Goal: Task Accomplishment & Management: Manage account settings

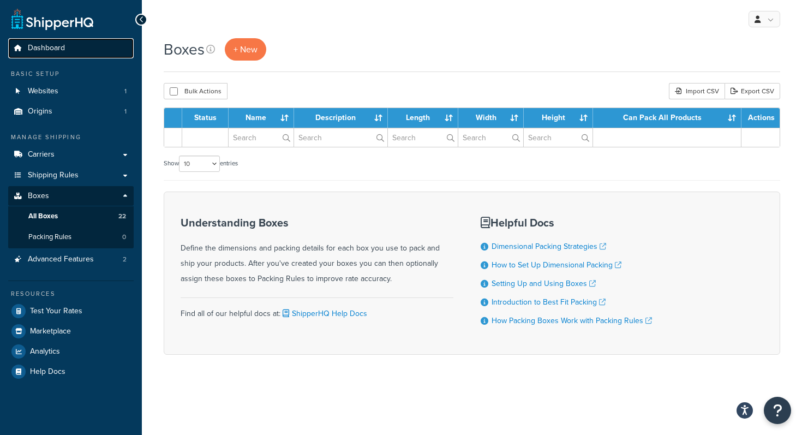
click at [67, 54] on link "Dashboard" at bounding box center [71, 48] width 126 height 20
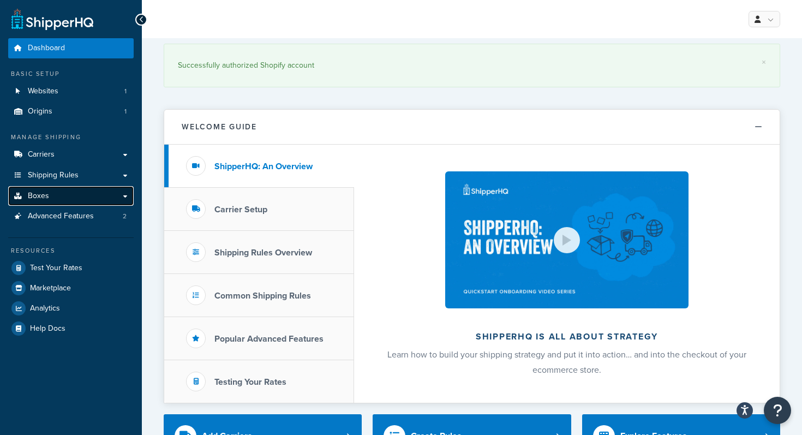
click at [79, 188] on link "Boxes" at bounding box center [71, 196] width 126 height 20
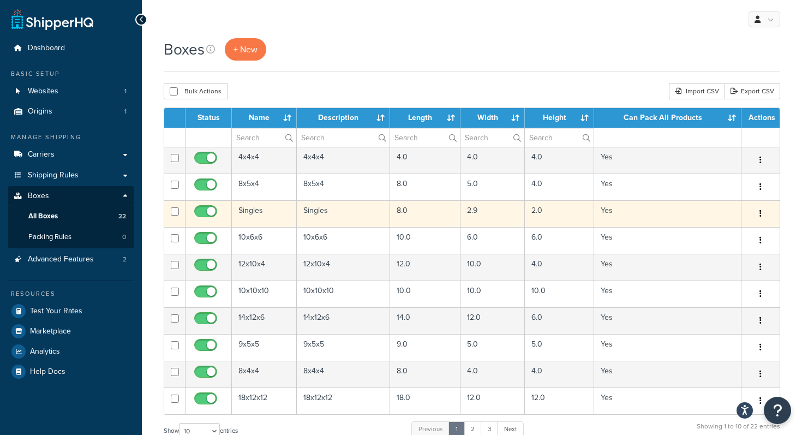
click at [475, 211] on td "2.9" at bounding box center [493, 213] width 65 height 27
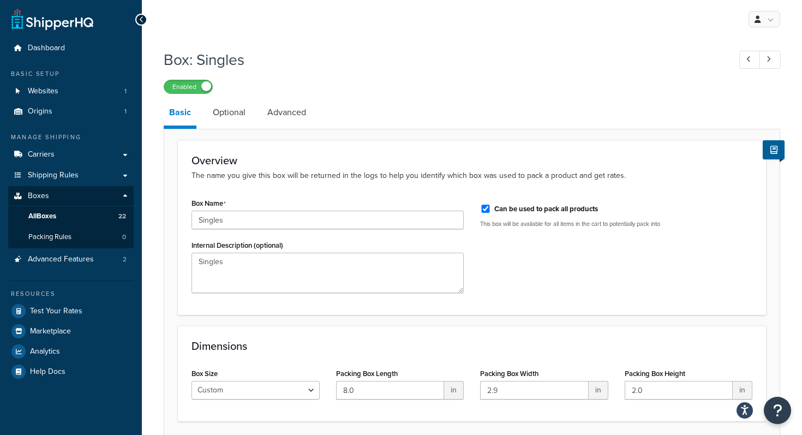
scroll to position [87, 0]
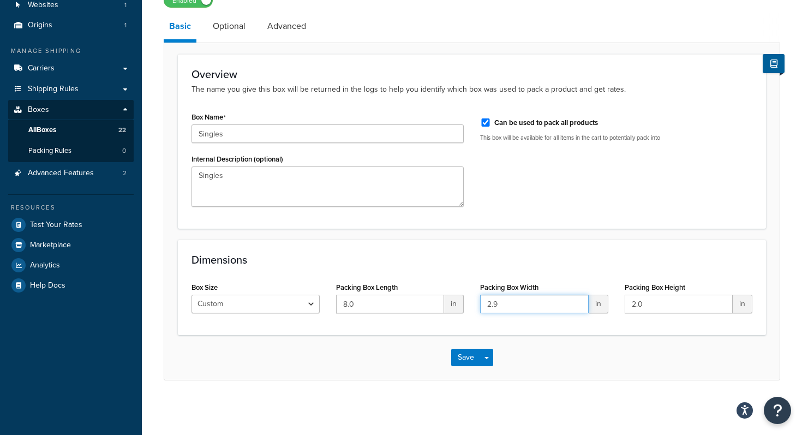
click at [494, 303] on input "2.9" at bounding box center [534, 304] width 109 height 19
type input "3"
click at [460, 360] on button "Save" at bounding box center [465, 357] width 29 height 17
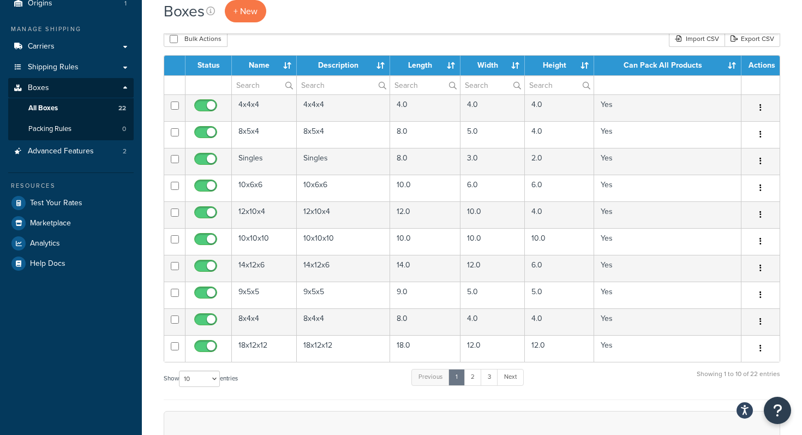
scroll to position [102, 0]
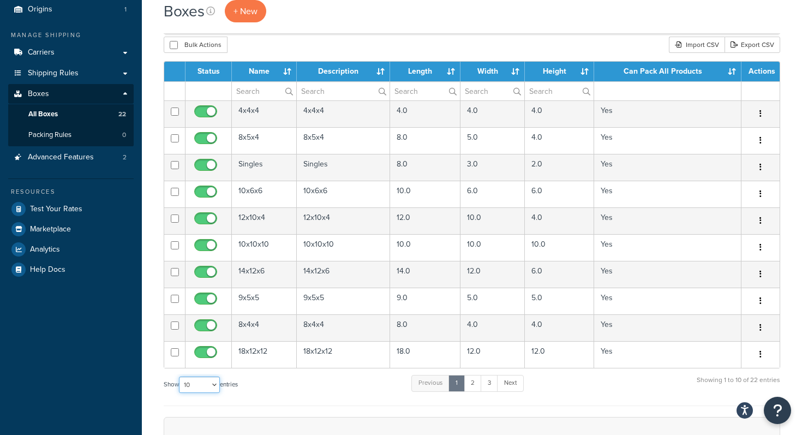
click at [218, 388] on select "10 15 25 50 100 1000" at bounding box center [199, 385] width 41 height 16
select select "25"
click at [180, 378] on select "10 15 25 50 100 1000" at bounding box center [199, 385] width 41 height 16
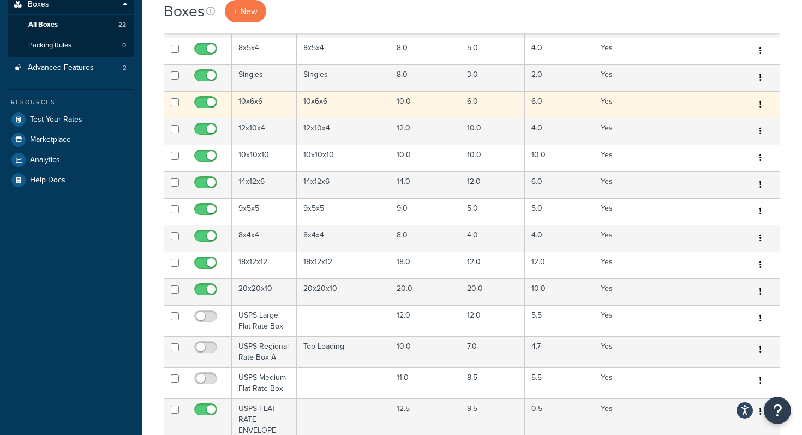
scroll to position [194, 0]
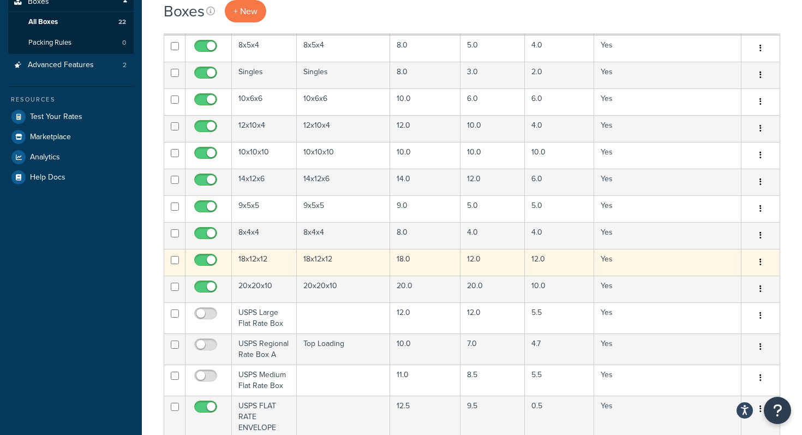
click at [765, 262] on button "button" at bounding box center [760, 262] width 15 height 17
click at [709, 289] on link "Edit" at bounding box center [725, 283] width 86 height 22
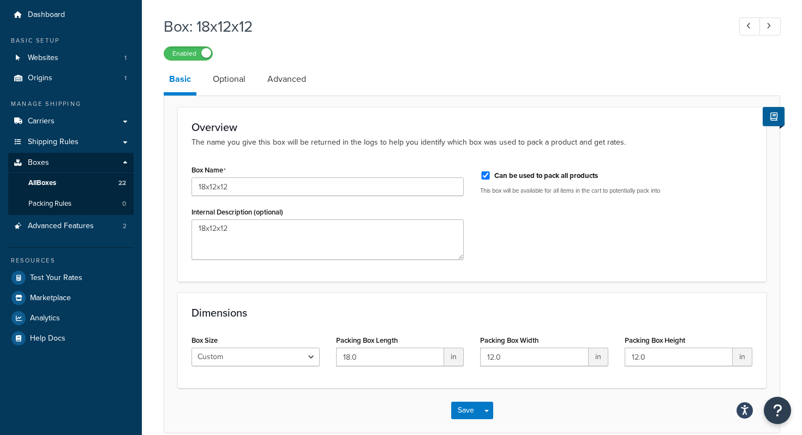
scroll to position [87, 0]
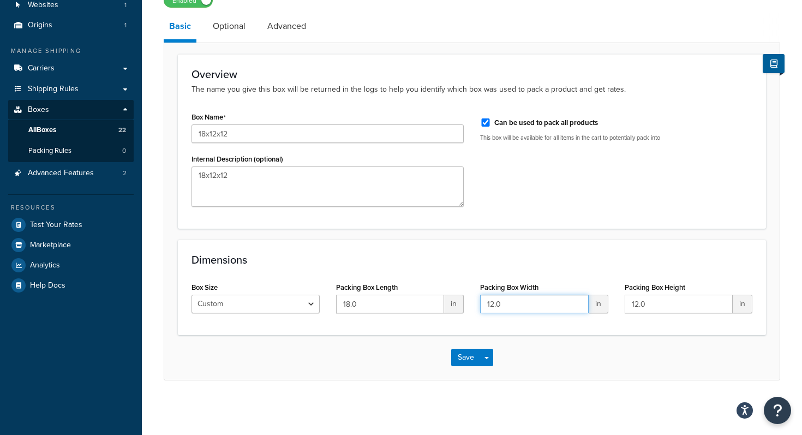
click at [508, 305] on input "12.0" at bounding box center [534, 304] width 109 height 19
click at [508, 303] on input "12.0" at bounding box center [534, 304] width 109 height 19
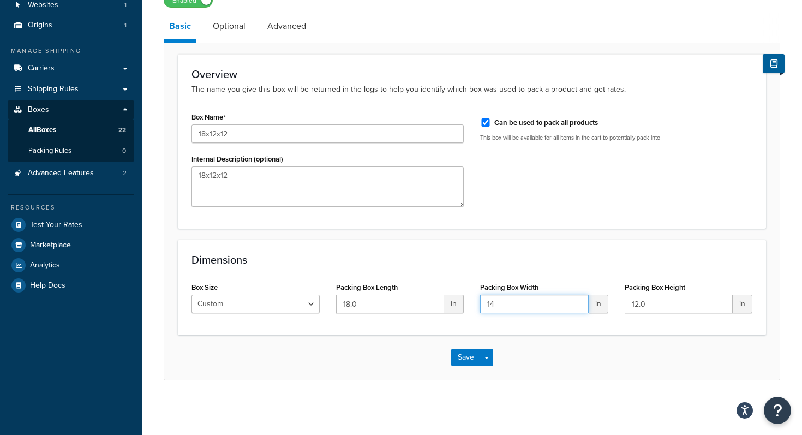
type input "14"
click at [725, 349] on div "Save Save Dropdown Save and Edit Save and Duplicate Save and Create New" at bounding box center [472, 357] width 616 height 45
click at [462, 357] on button "Save" at bounding box center [465, 357] width 29 height 17
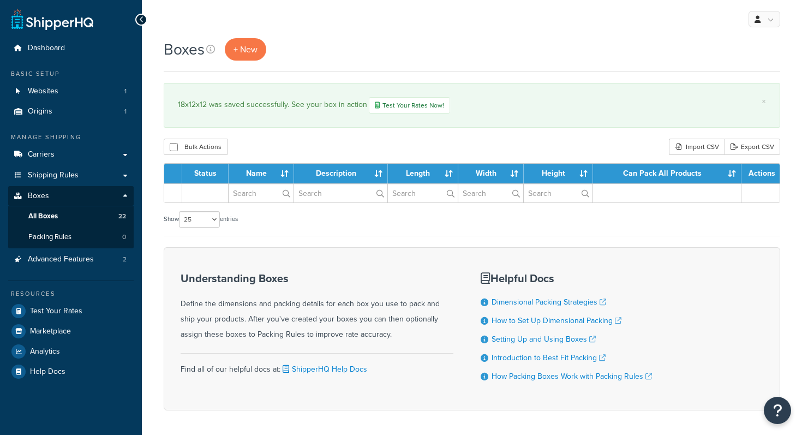
select select "25"
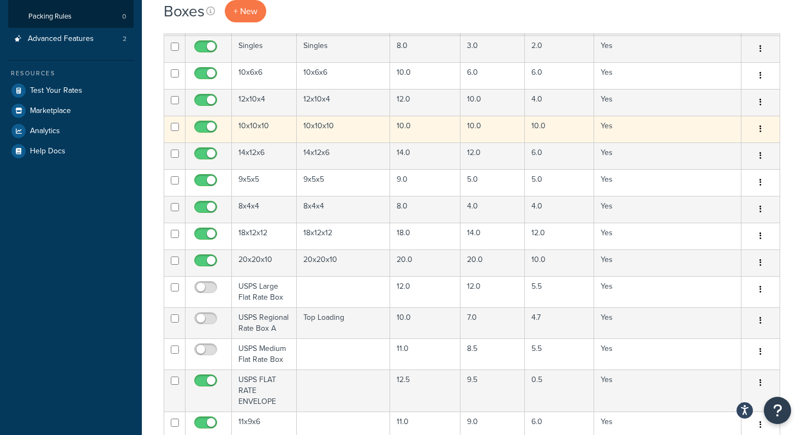
scroll to position [222, 0]
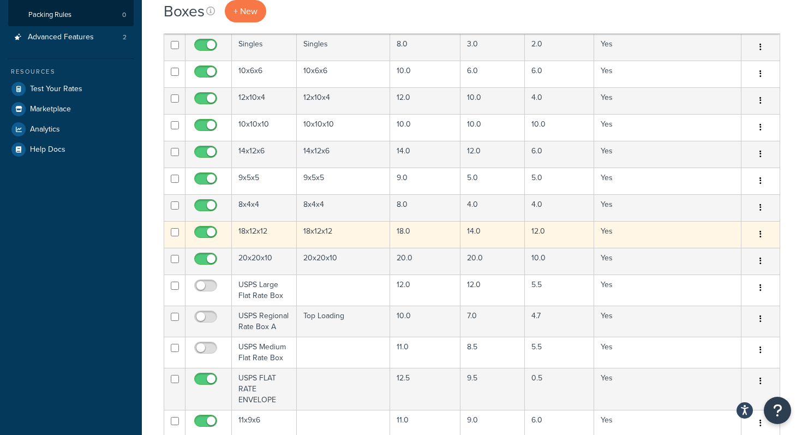
click at [314, 231] on td "18x12x12" at bounding box center [343, 234] width 93 height 27
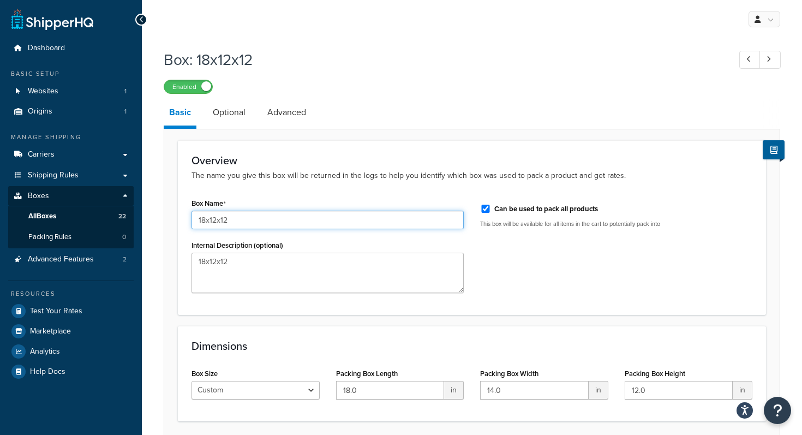
click at [237, 222] on input "18x12x12" at bounding box center [328, 220] width 272 height 19
type input "18x14x112"
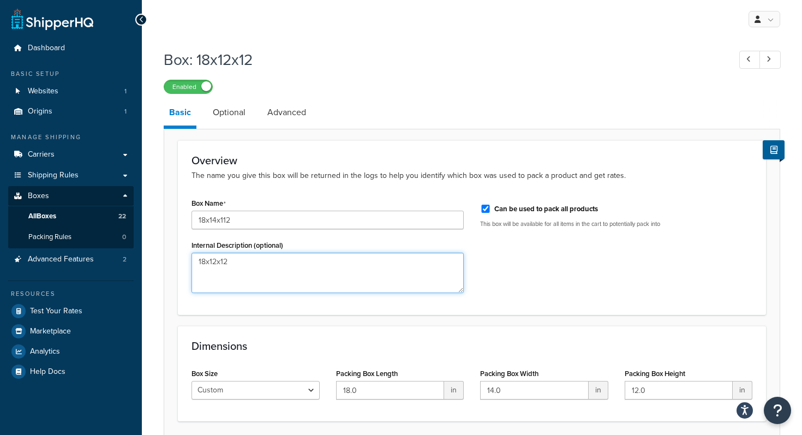
drag, startPoint x: 216, startPoint y: 265, endPoint x: 241, endPoint y: 281, distance: 29.7
click at [216, 265] on textarea "18x12x12" at bounding box center [328, 273] width 272 height 40
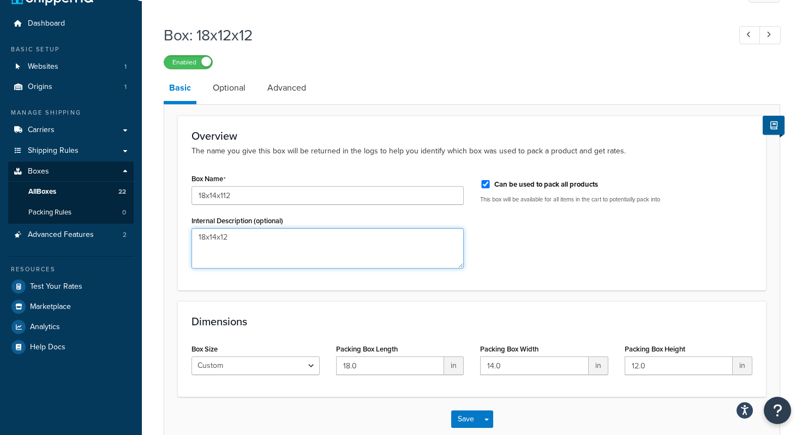
scroll to position [87, 0]
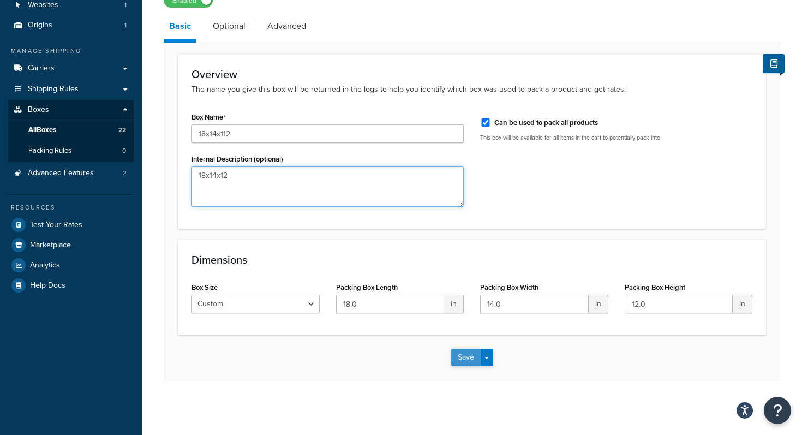
type textarea "18x14x12"
click at [468, 354] on button "Save" at bounding box center [465, 357] width 29 height 17
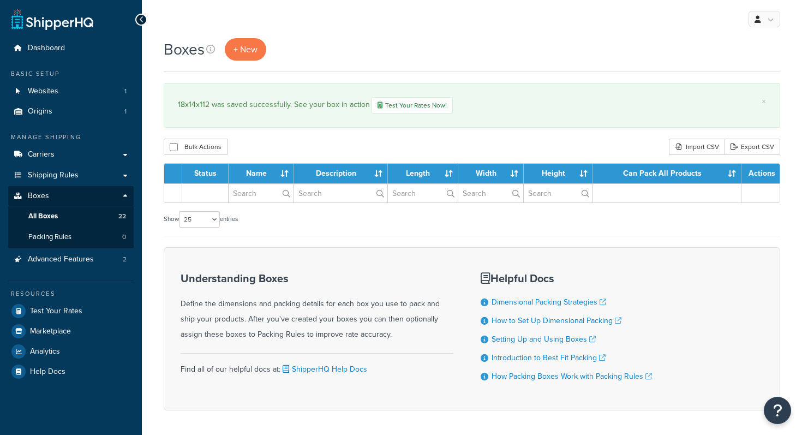
select select "25"
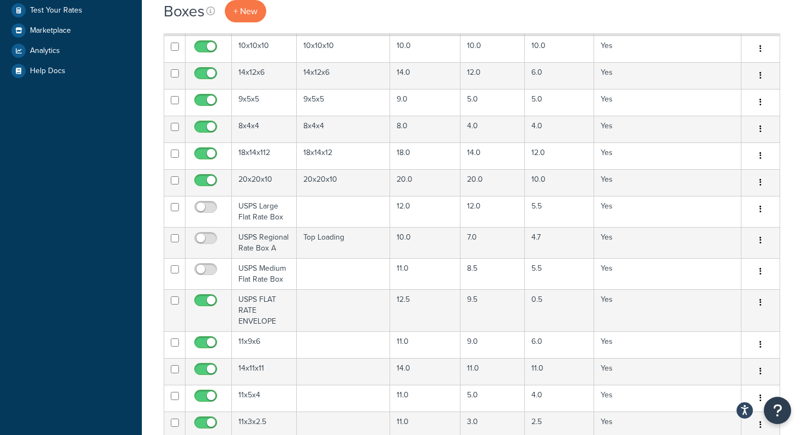
scroll to position [261, 0]
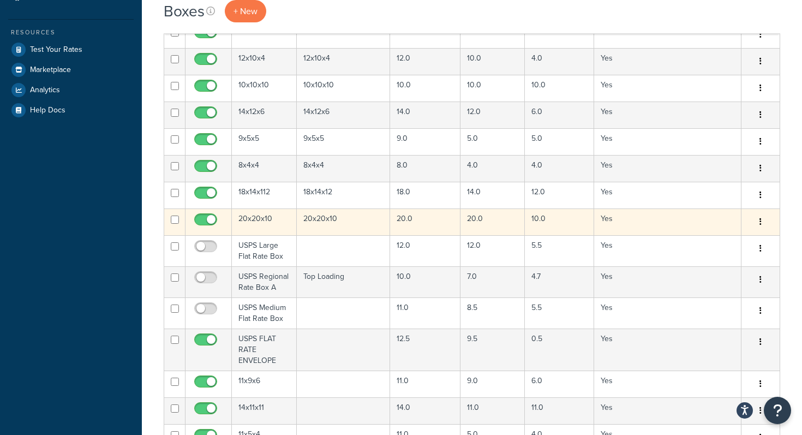
click at [205, 221] on input "checkbox" at bounding box center [207, 223] width 30 height 14
checkbox input "true"
click at [759, 222] on button "button" at bounding box center [760, 221] width 15 height 17
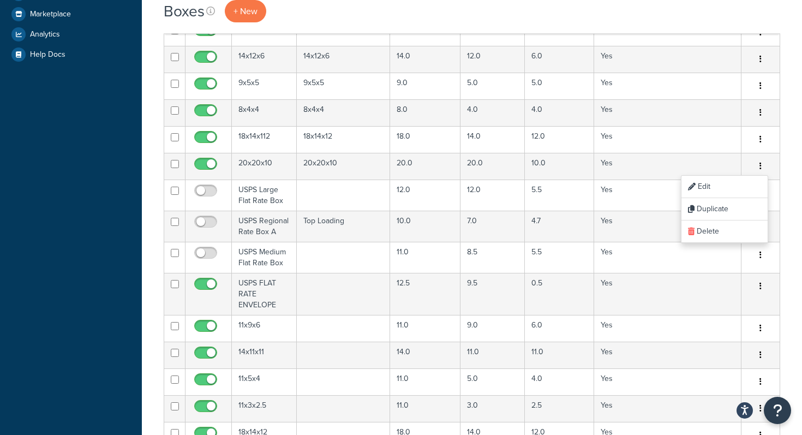
scroll to position [310, 0]
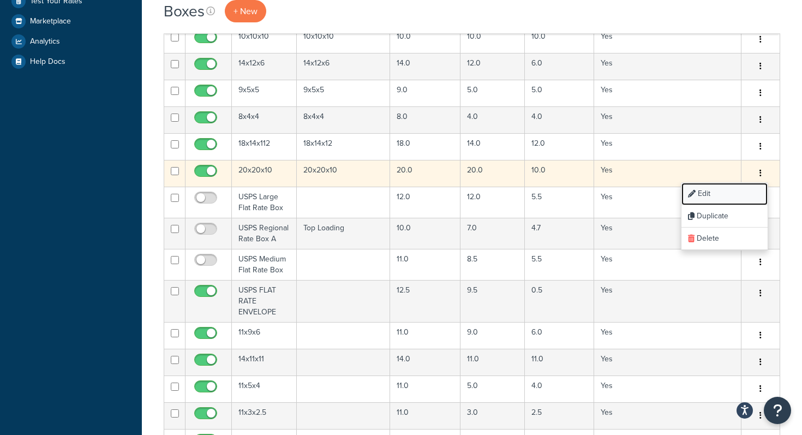
click at [741, 200] on link "Edit" at bounding box center [725, 194] width 86 height 22
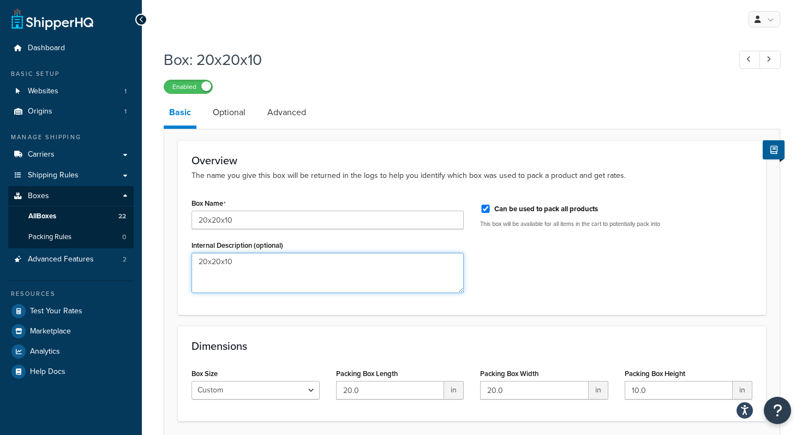
click at [217, 264] on textarea "20x20x10" at bounding box center [328, 273] width 272 height 40
click at [220, 263] on textarea "20x20x10" at bounding box center [328, 273] width 272 height 40
click at [230, 258] on textarea "20x16x10" at bounding box center [328, 273] width 272 height 40
type textarea "20x16x12"
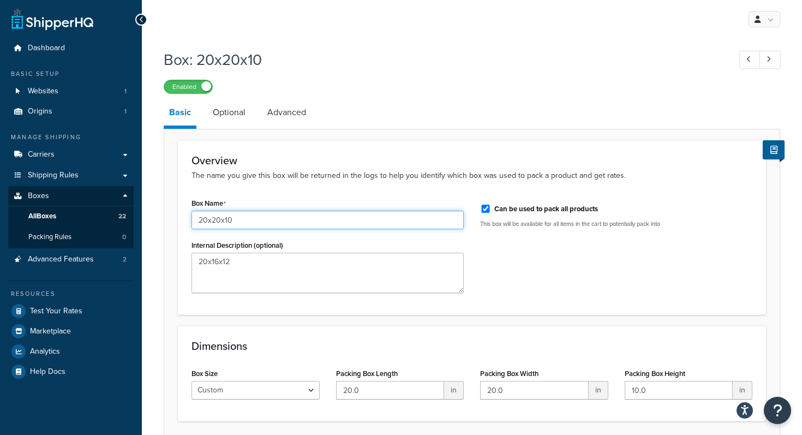
click at [220, 221] on input "20x20x10" at bounding box center [328, 220] width 272 height 19
click at [230, 222] on input "20x16x10" at bounding box center [328, 220] width 272 height 19
type input "20x16x12"
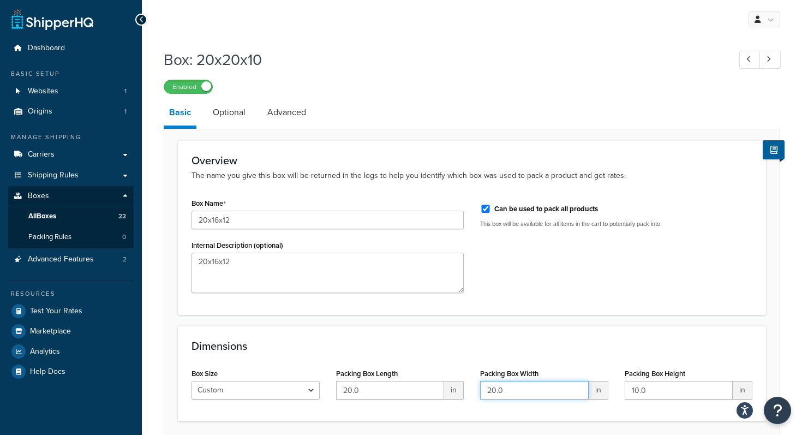
click at [496, 395] on input "20.0" at bounding box center [534, 390] width 109 height 19
type input "16"
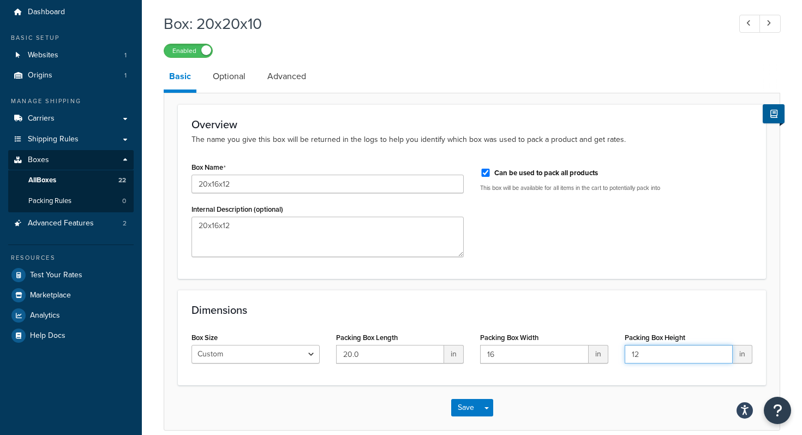
scroll to position [87, 0]
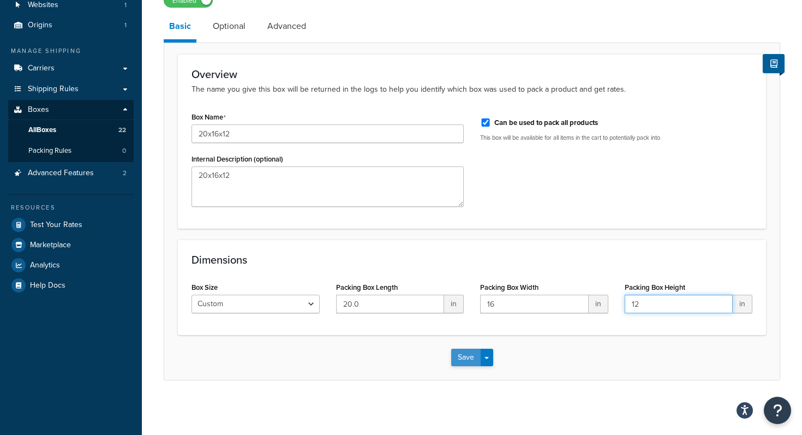
type input "12"
click at [473, 359] on button "Save" at bounding box center [465, 357] width 29 height 17
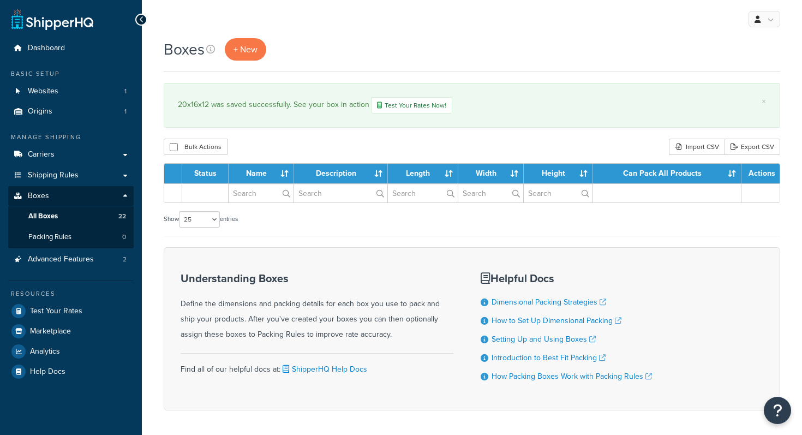
select select "25"
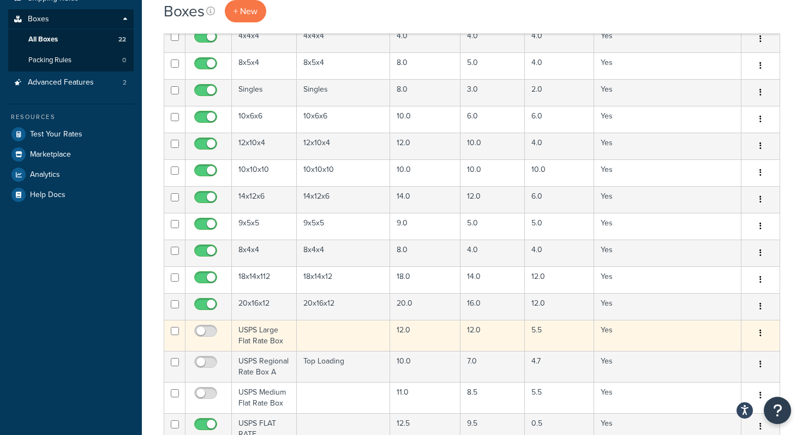
scroll to position [176, 0]
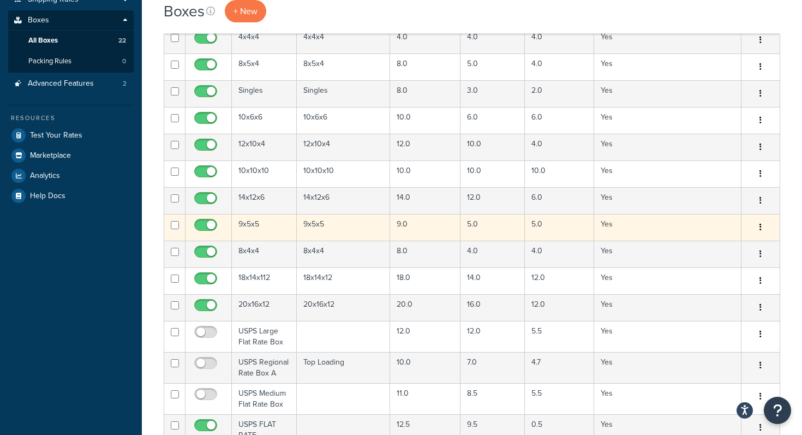
click at [203, 224] on input "checkbox" at bounding box center [207, 228] width 30 height 14
checkbox input "false"
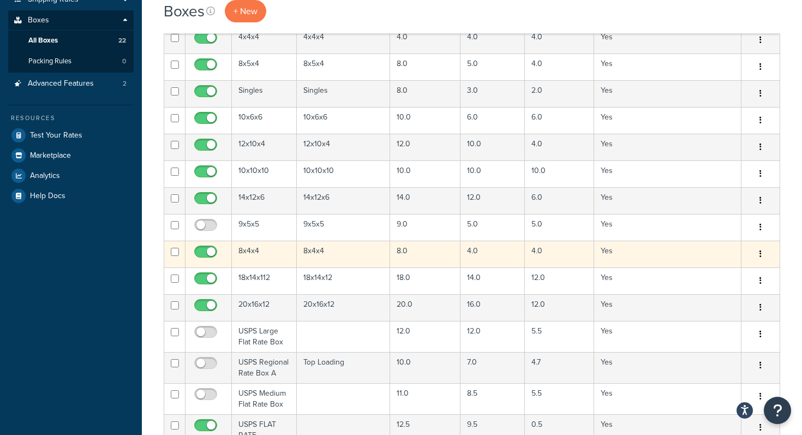
click at [206, 256] on input "checkbox" at bounding box center [207, 255] width 30 height 14
checkbox input "false"
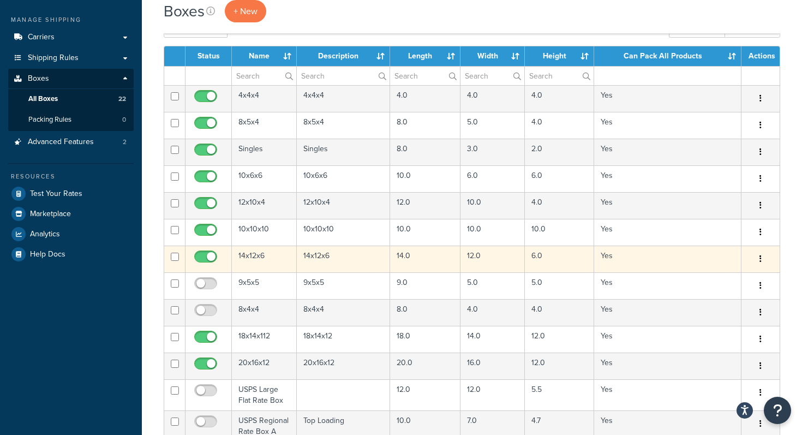
scroll to position [114, 0]
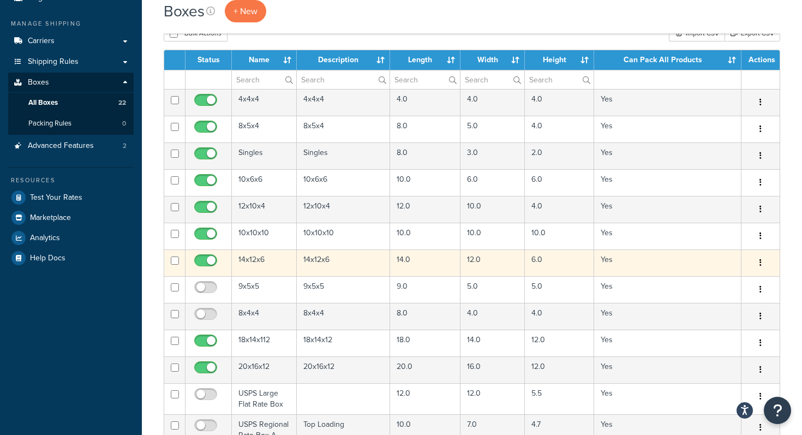
click at [760, 262] on icon "button" at bounding box center [761, 263] width 2 height 8
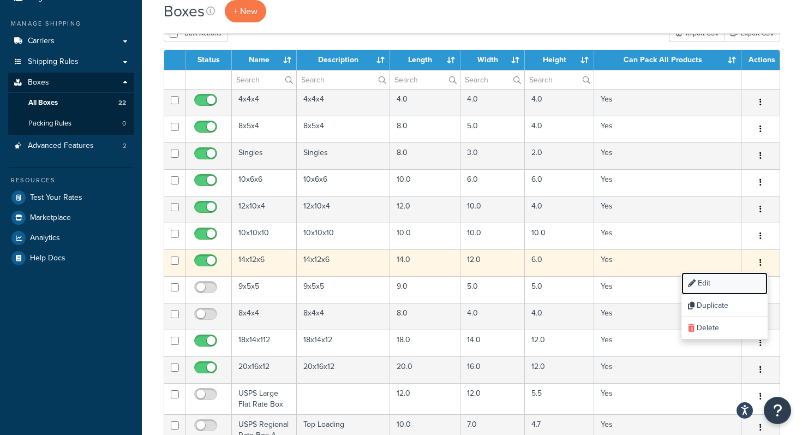
click at [705, 285] on link "Edit" at bounding box center [725, 283] width 86 height 22
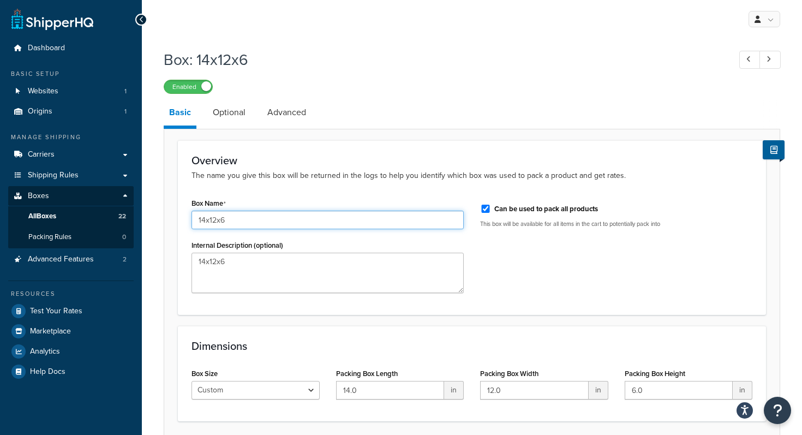
click at [247, 222] on input "14x12x6" at bounding box center [328, 220] width 272 height 19
type input "14x12x8"
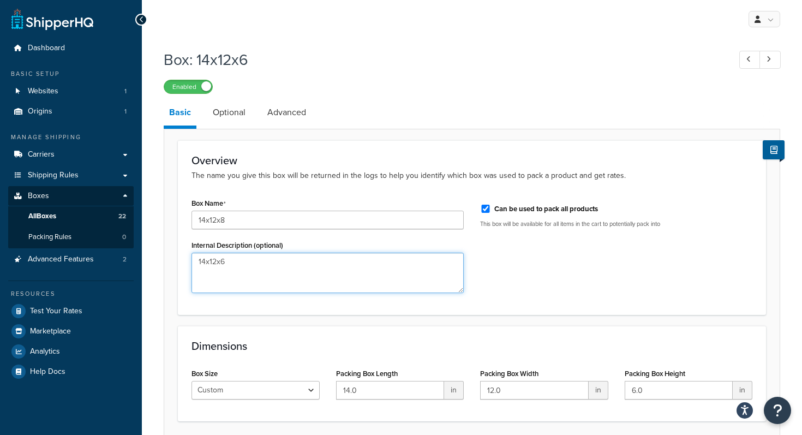
click at [228, 262] on textarea "14x12x6" at bounding box center [328, 273] width 272 height 40
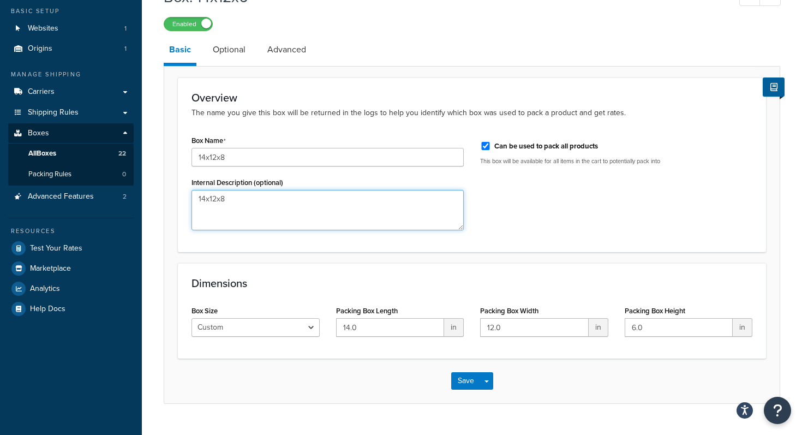
scroll to position [87, 0]
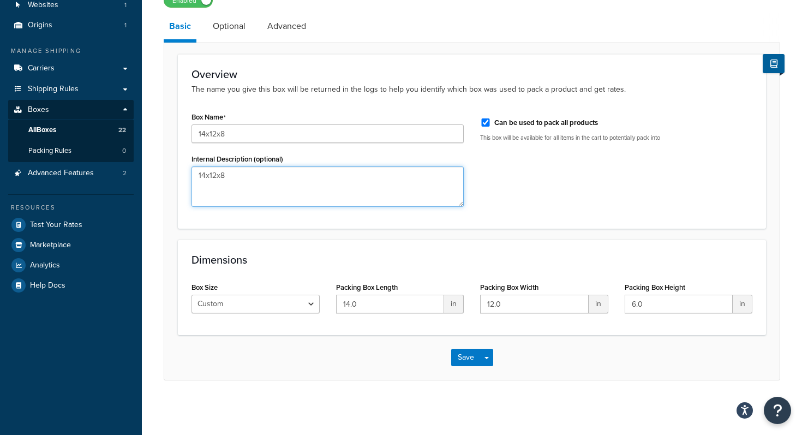
type textarea "14x12x8"
click at [646, 300] on input "6.0" at bounding box center [679, 304] width 109 height 19
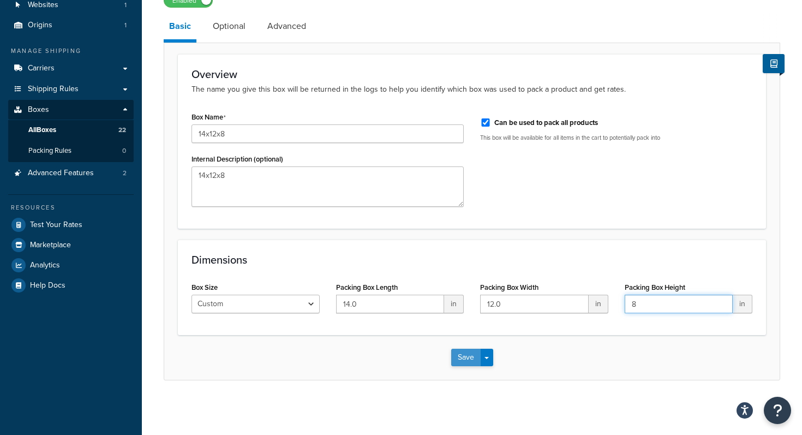
type input "8"
click at [461, 362] on button "Save" at bounding box center [465, 357] width 29 height 17
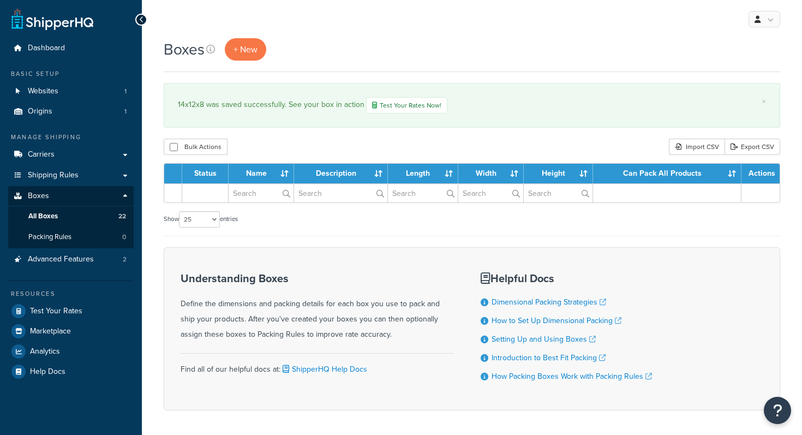
select select "25"
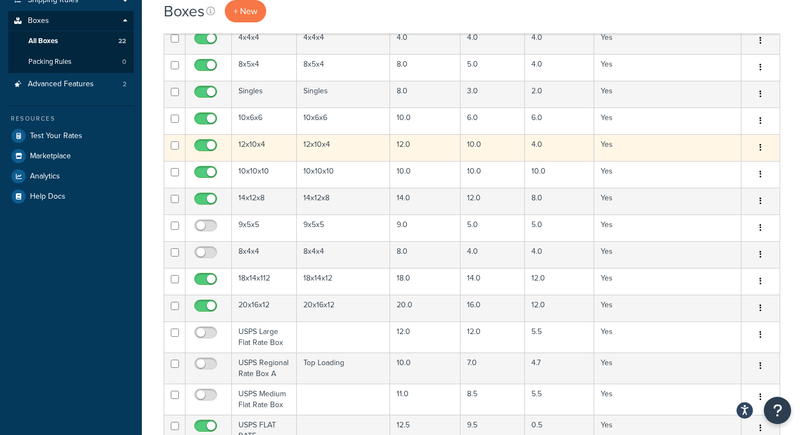
scroll to position [128, 0]
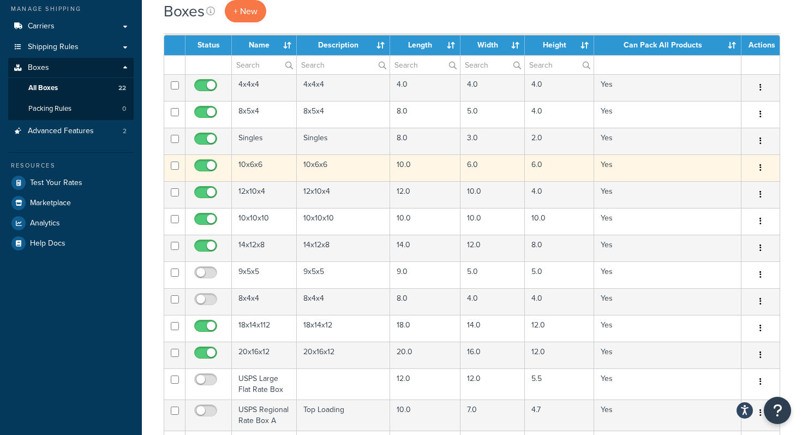
click at [203, 166] on input "checkbox" at bounding box center [207, 169] width 30 height 14
checkbox input "false"
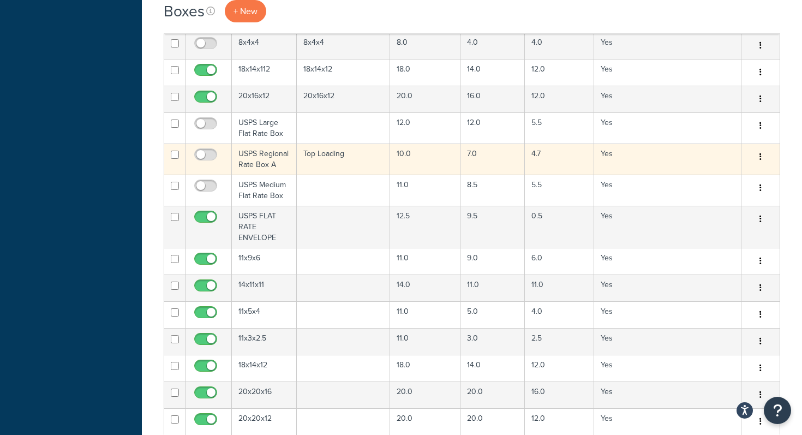
scroll to position [340, 0]
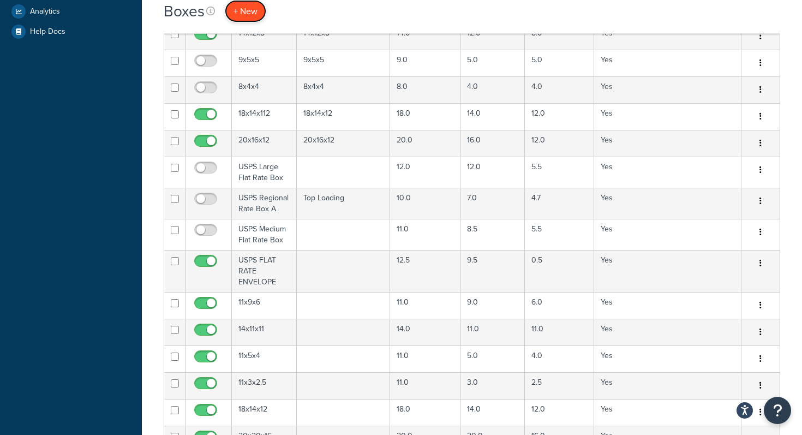
click at [238, 21] on link "+ New" at bounding box center [245, 11] width 41 height 22
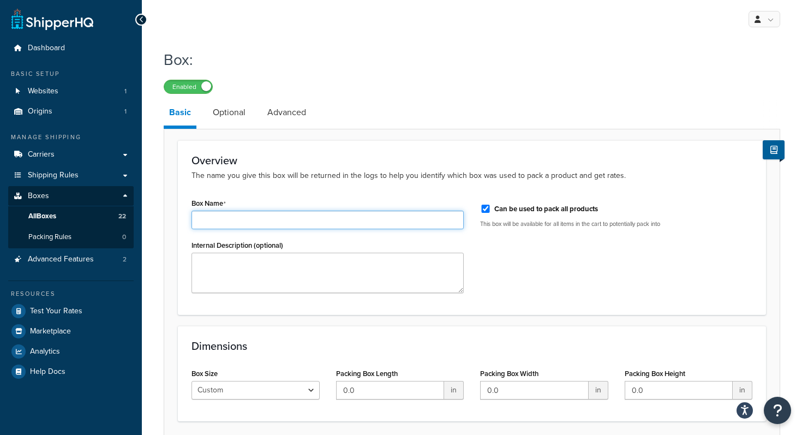
click at [229, 219] on input "Box Name" at bounding box center [328, 220] width 272 height 19
type input "14x14x14"
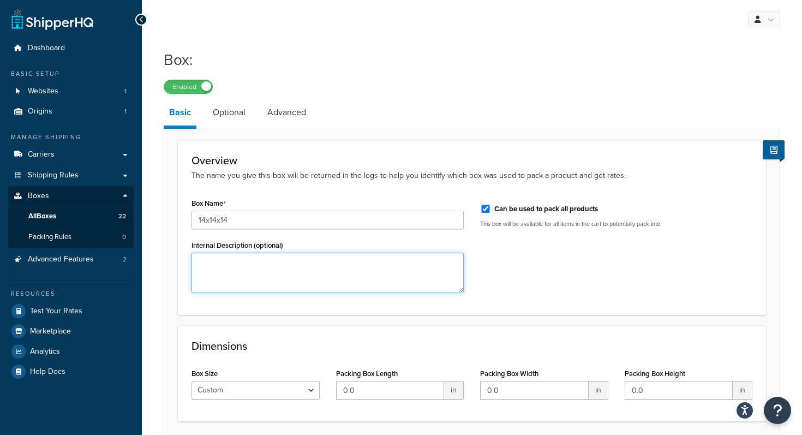
click at [233, 278] on textarea "Internal Description (optional)" at bounding box center [328, 273] width 272 height 40
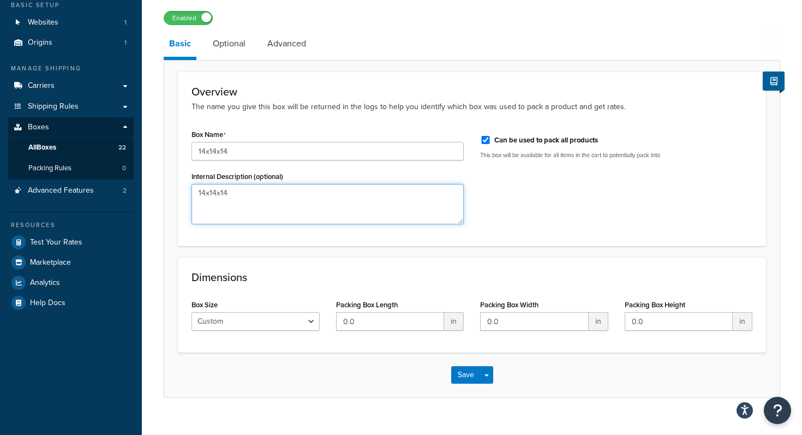
scroll to position [87, 0]
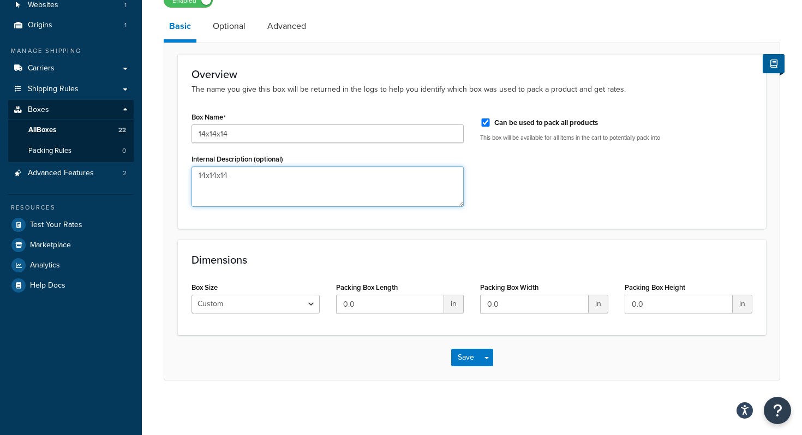
type textarea "14x14x14"
click at [368, 306] on input "0.0" at bounding box center [390, 304] width 109 height 19
click at [365, 306] on input "0.0" at bounding box center [390, 304] width 109 height 19
click at [367, 306] on input "0.0" at bounding box center [390, 304] width 109 height 19
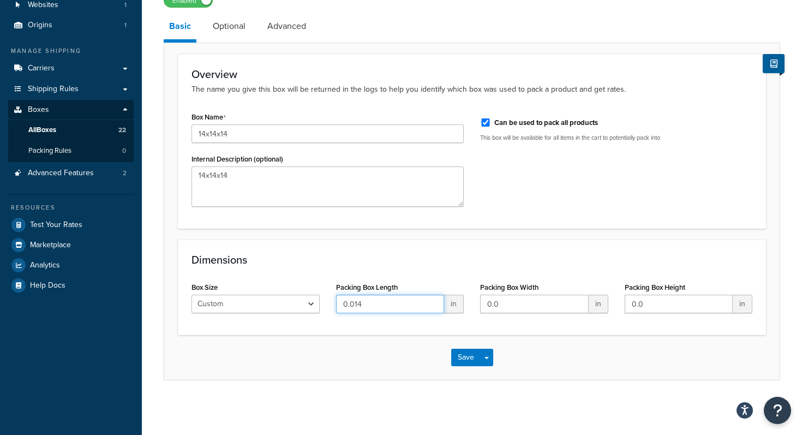
click at [358, 302] on input "0.014" at bounding box center [390, 304] width 109 height 19
type input "14"
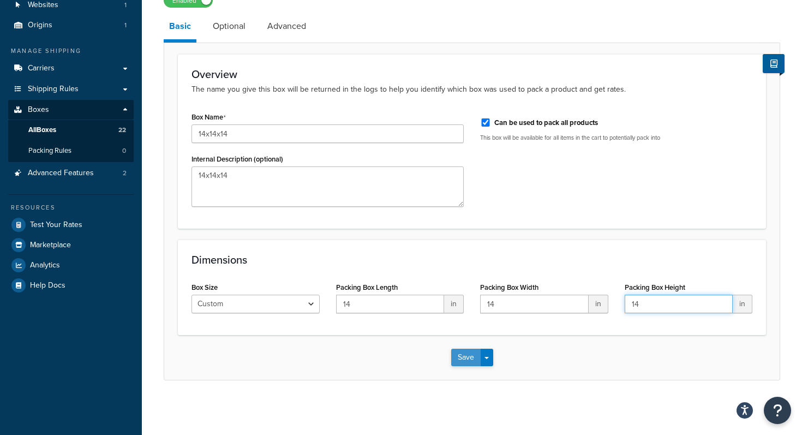
type input "14"
click at [470, 362] on button "Save" at bounding box center [465, 357] width 29 height 17
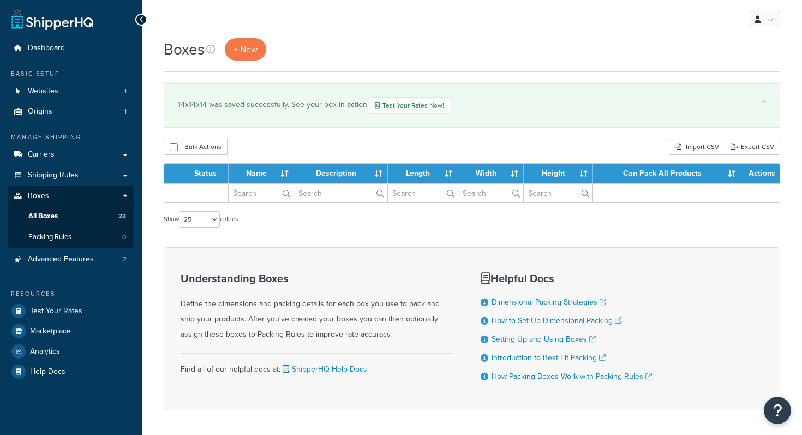
select select "25"
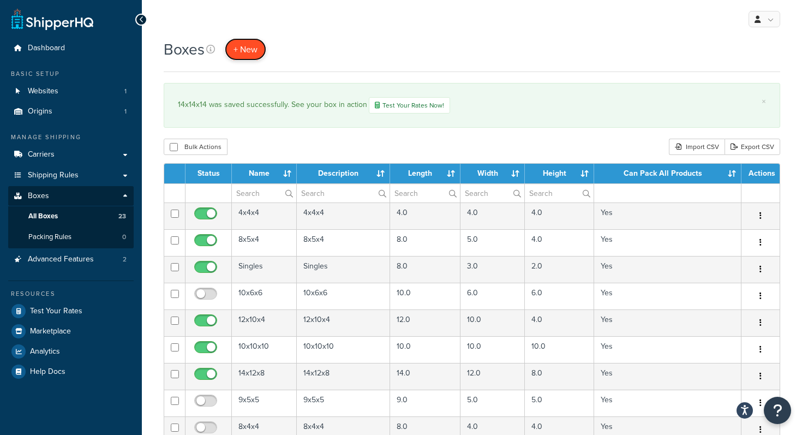
click at [251, 49] on span "+ New" at bounding box center [246, 49] width 24 height 13
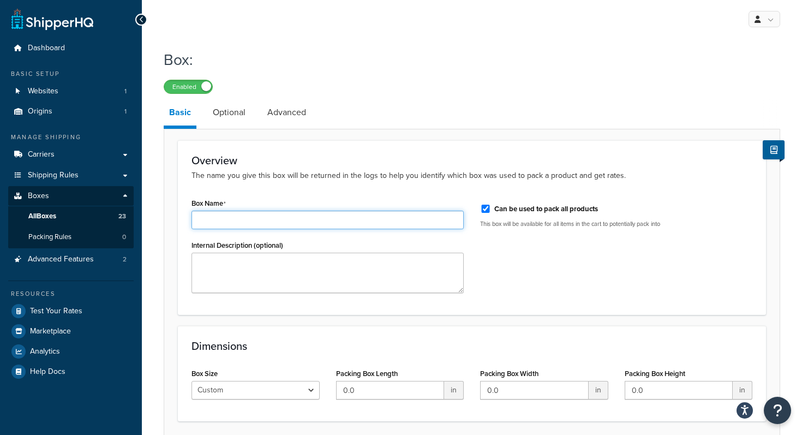
click at [237, 227] on input "Box Name" at bounding box center [328, 220] width 272 height 19
type input "20x20x15"
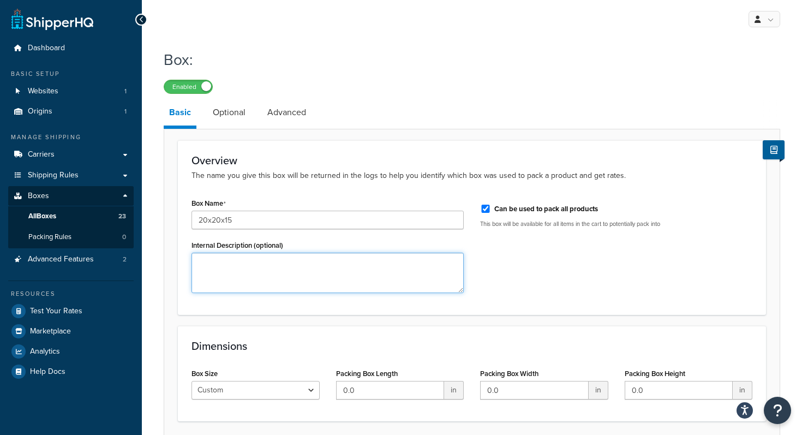
click at [253, 266] on textarea "Internal Description (optional)" at bounding box center [328, 273] width 272 height 40
type textarea "20x20x15"
type input "20"
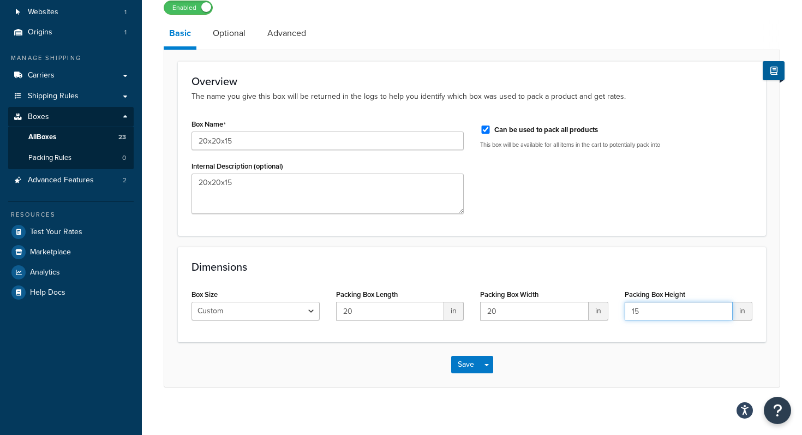
scroll to position [87, 0]
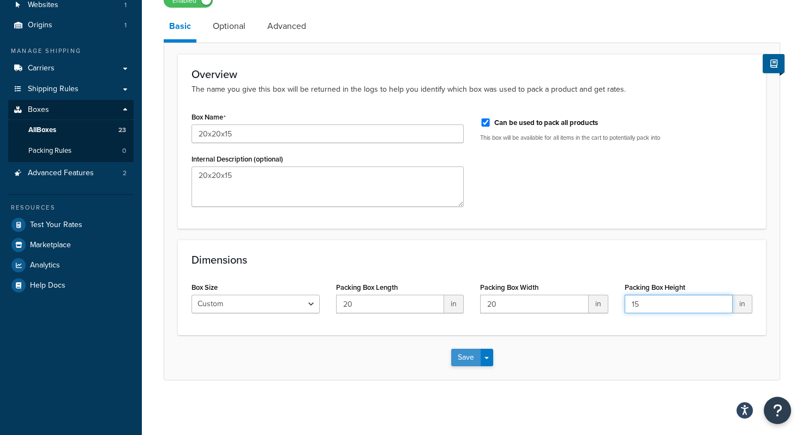
type input "15"
click at [467, 360] on button "Save" at bounding box center [465, 357] width 29 height 17
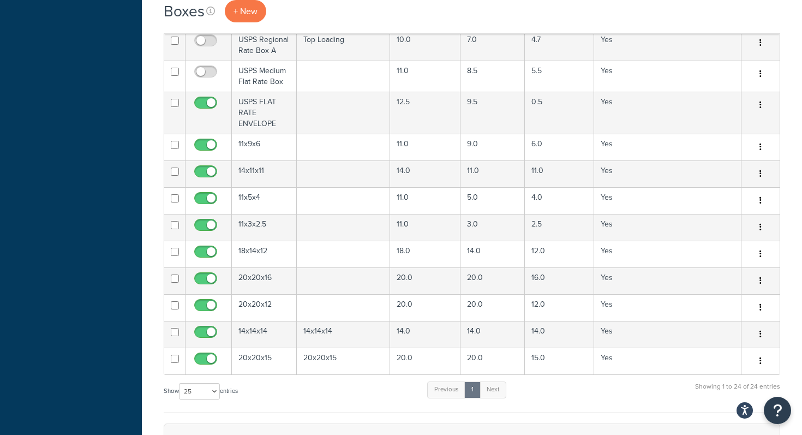
scroll to position [497, 0]
click at [219, 396] on select "10 15 25 50 100 1000" at bounding box center [199, 392] width 41 height 16
select select "50"
click at [180, 385] on select "10 15 25 50 100 1000" at bounding box center [199, 392] width 41 height 16
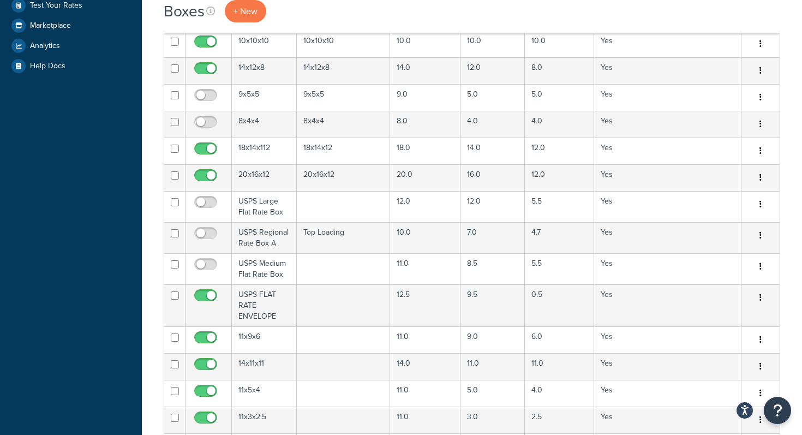
scroll to position [138, 0]
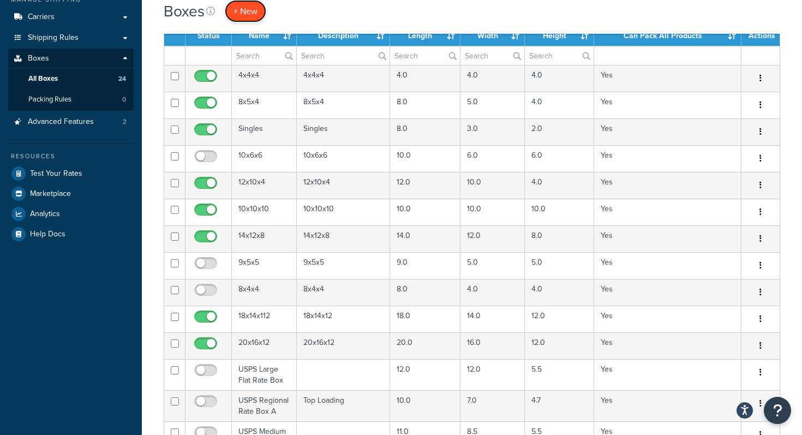
click at [243, 16] on span "+ New" at bounding box center [246, 11] width 24 height 13
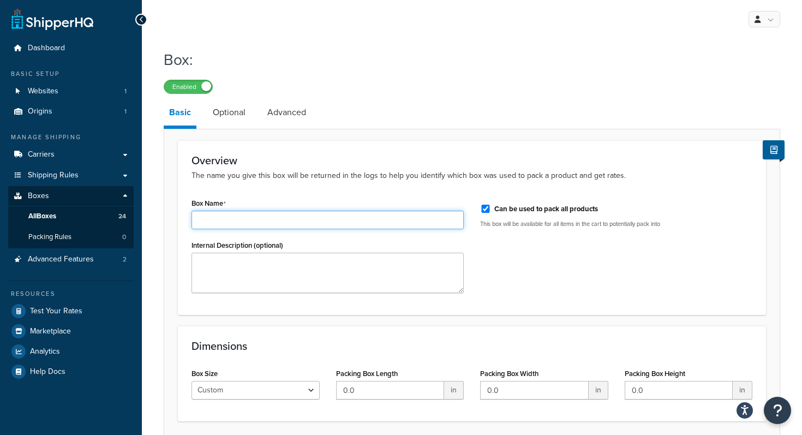
click at [218, 221] on input "Box Name" at bounding box center [328, 220] width 272 height 19
type input "22x12x7"
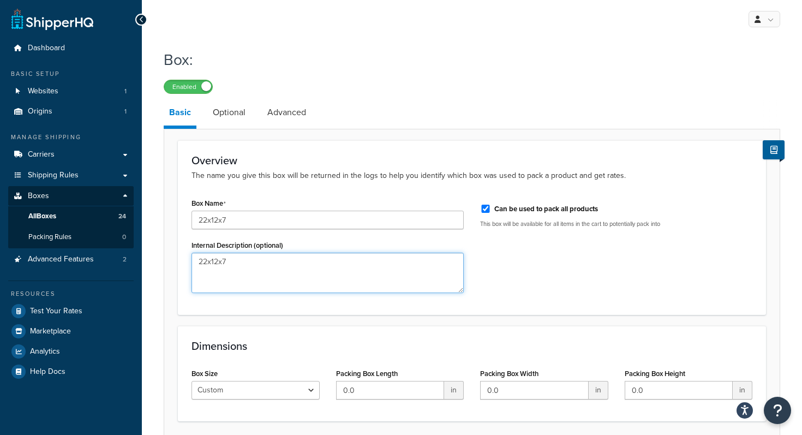
type textarea "22x12x7"
type input "22"
type input "12"
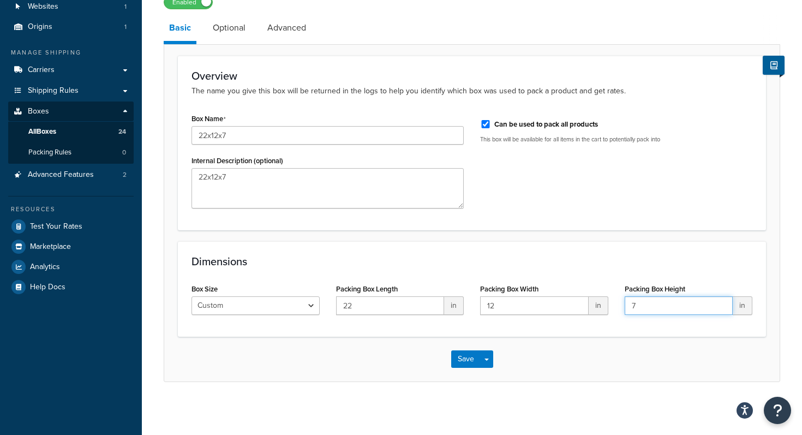
scroll to position [87, 0]
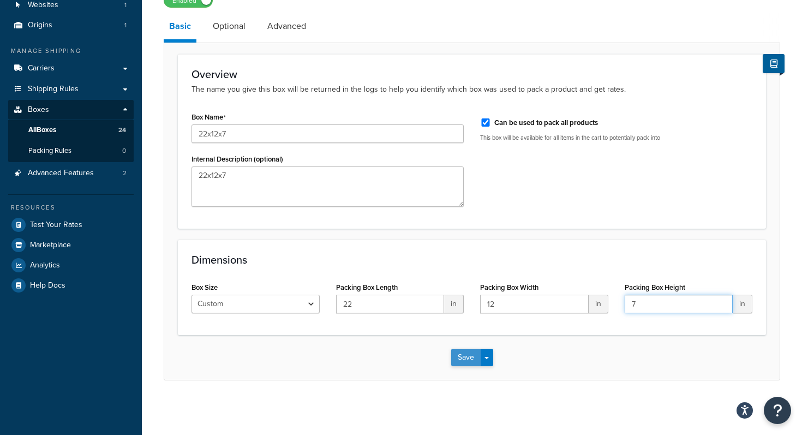
type input "7"
click at [467, 357] on button "Save" at bounding box center [465, 357] width 29 height 17
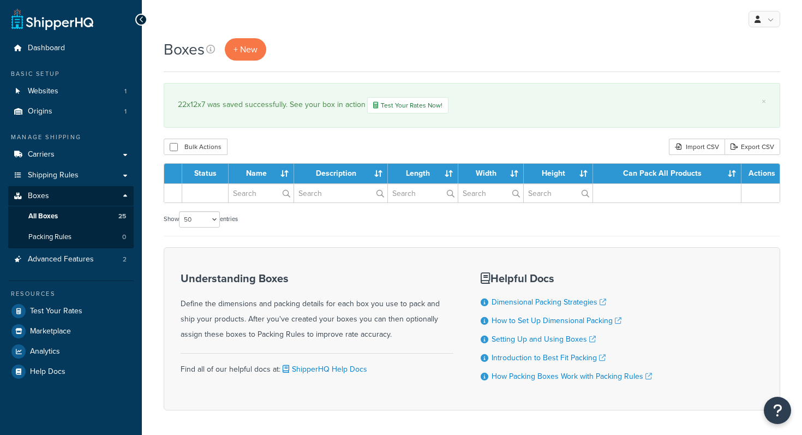
select select "50"
